Goal: Task Accomplishment & Management: Complete application form

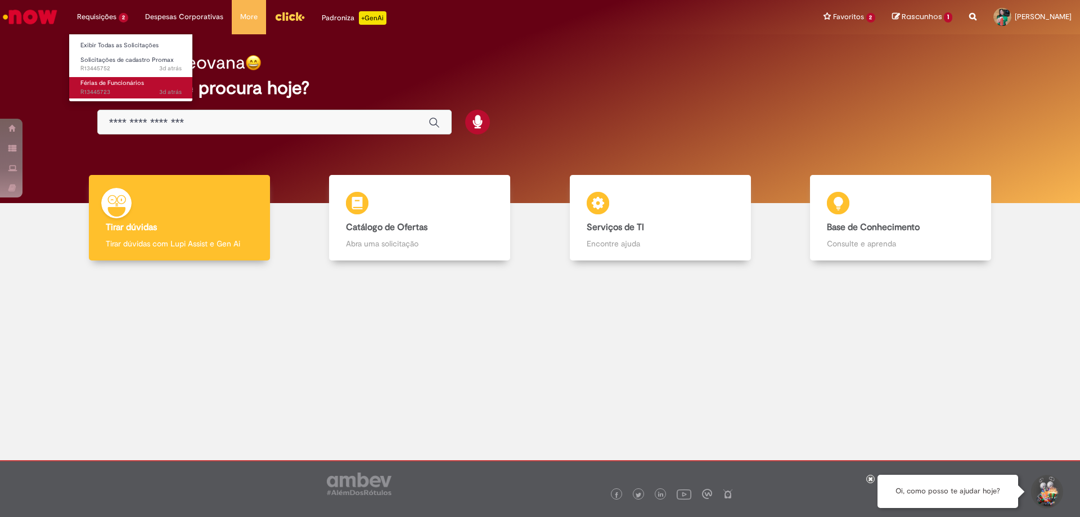
click at [112, 86] on span "Férias de Funcionários" at bounding box center [112, 83] width 64 height 8
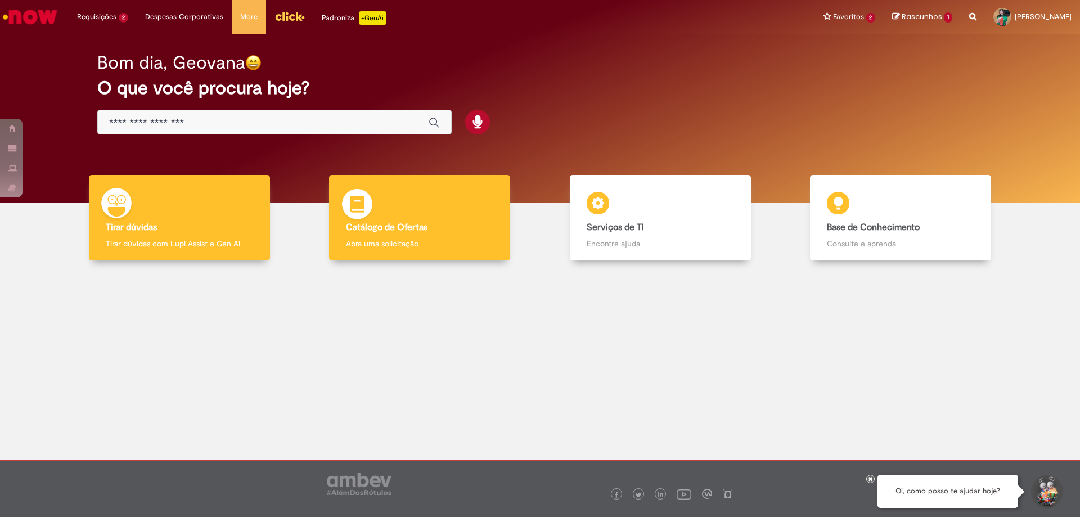
click at [434, 238] on p "Abra uma solicitação" at bounding box center [419, 243] width 147 height 11
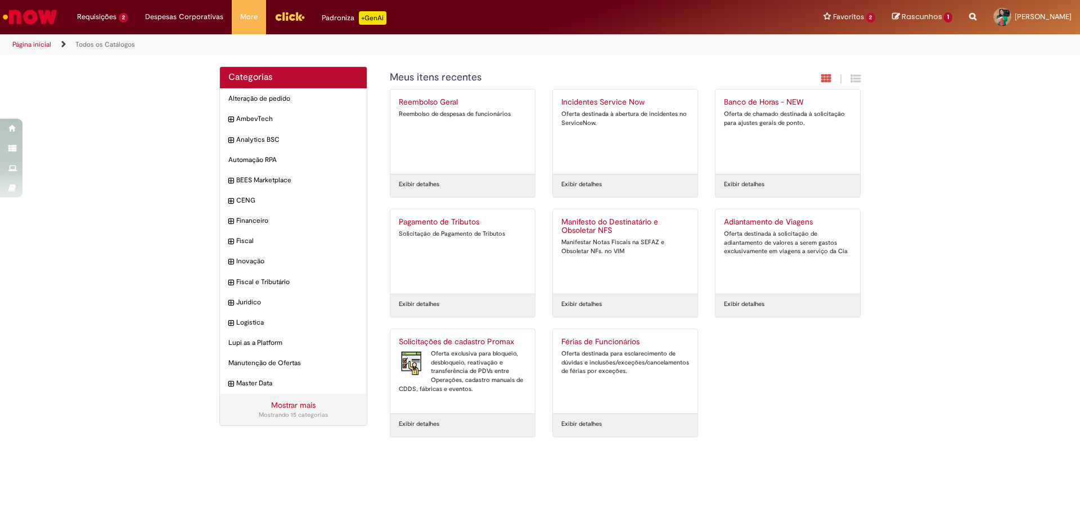
click at [672, 189] on div "Categorias Alteração de pedido Itens AmbevTech Itens Analytics BSC Itens Automa…" at bounding box center [540, 257] width 658 height 382
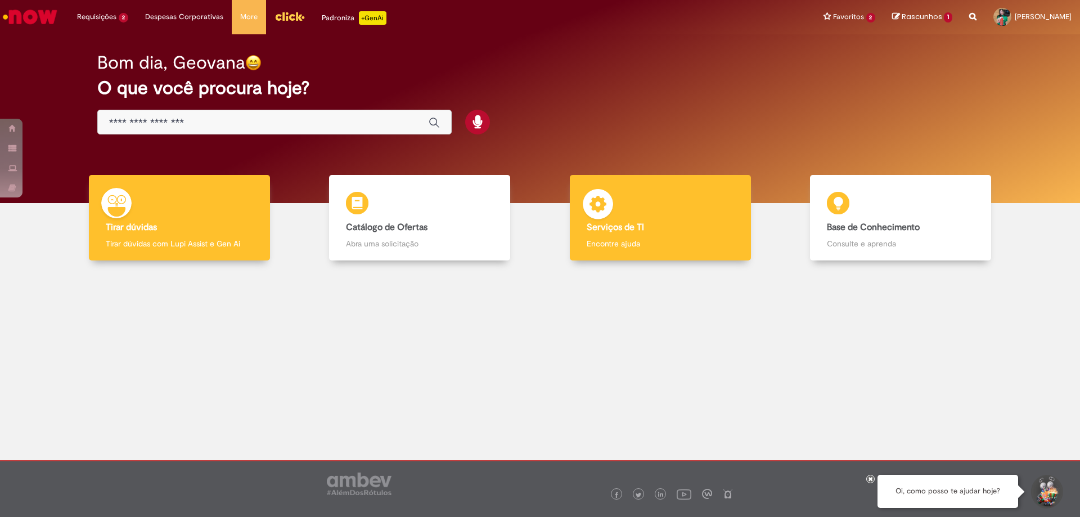
click at [652, 242] on p "Encontre ajuda" at bounding box center [660, 243] width 147 height 11
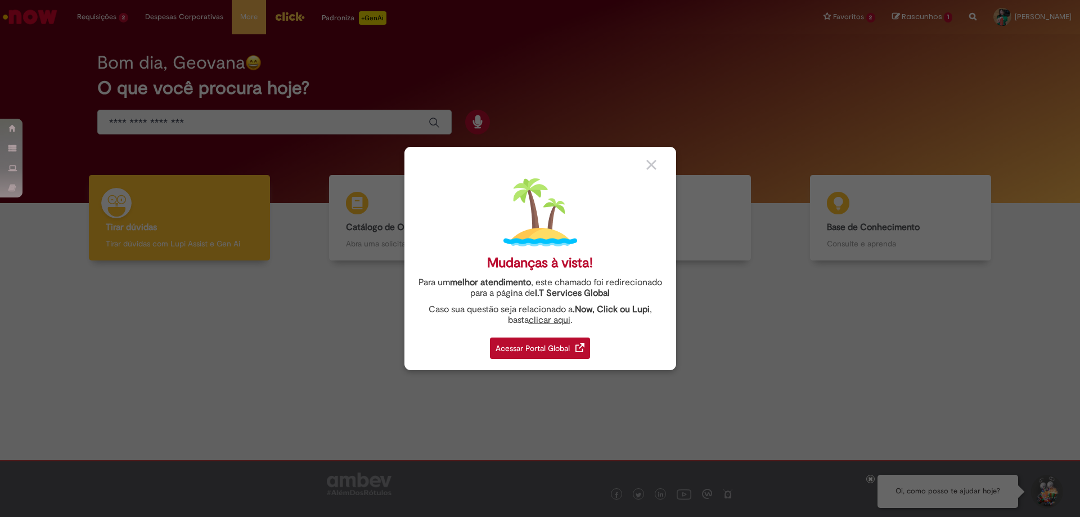
click at [570, 346] on div "Acessar Portal Global" at bounding box center [540, 347] width 100 height 21
